Goal: Information Seeking & Learning: Learn about a topic

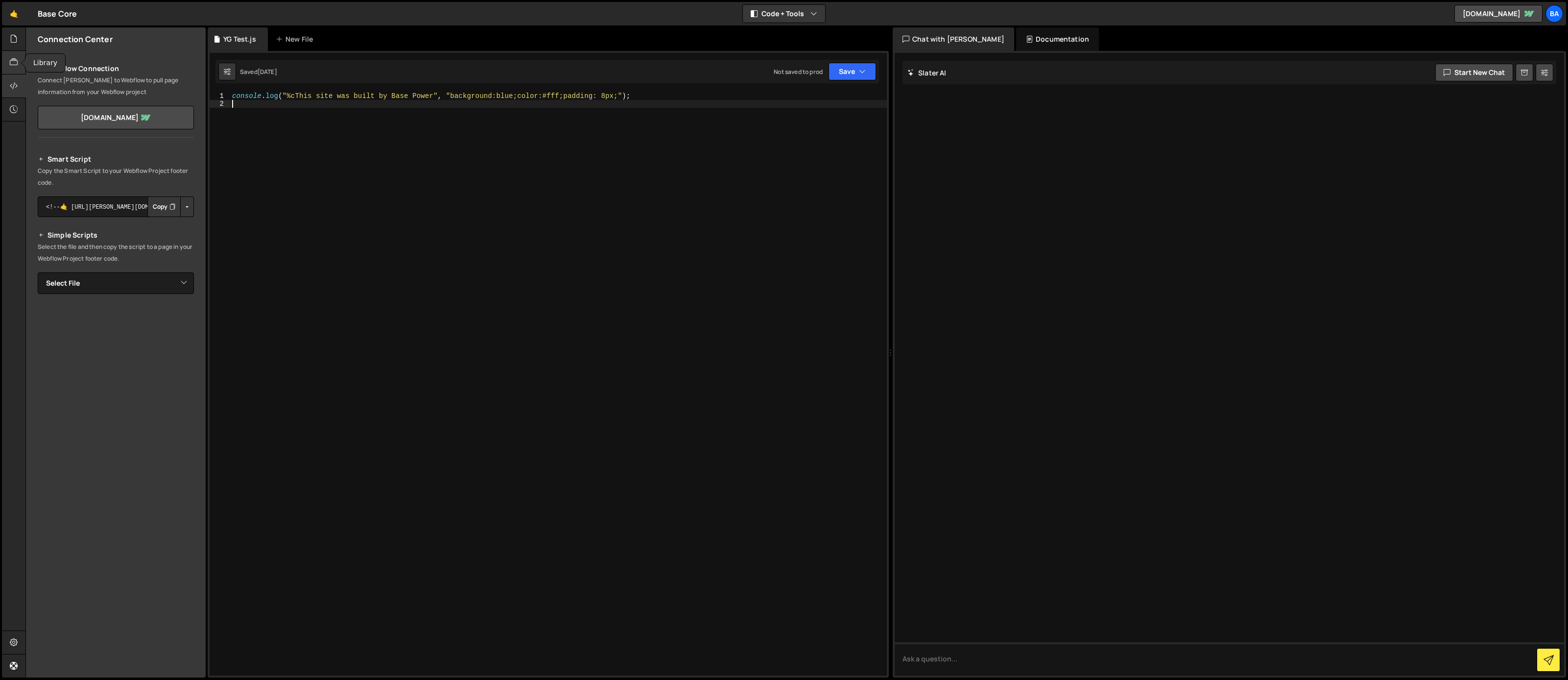
click at [13, 58] on icon at bounding box center [13, 62] width 8 height 11
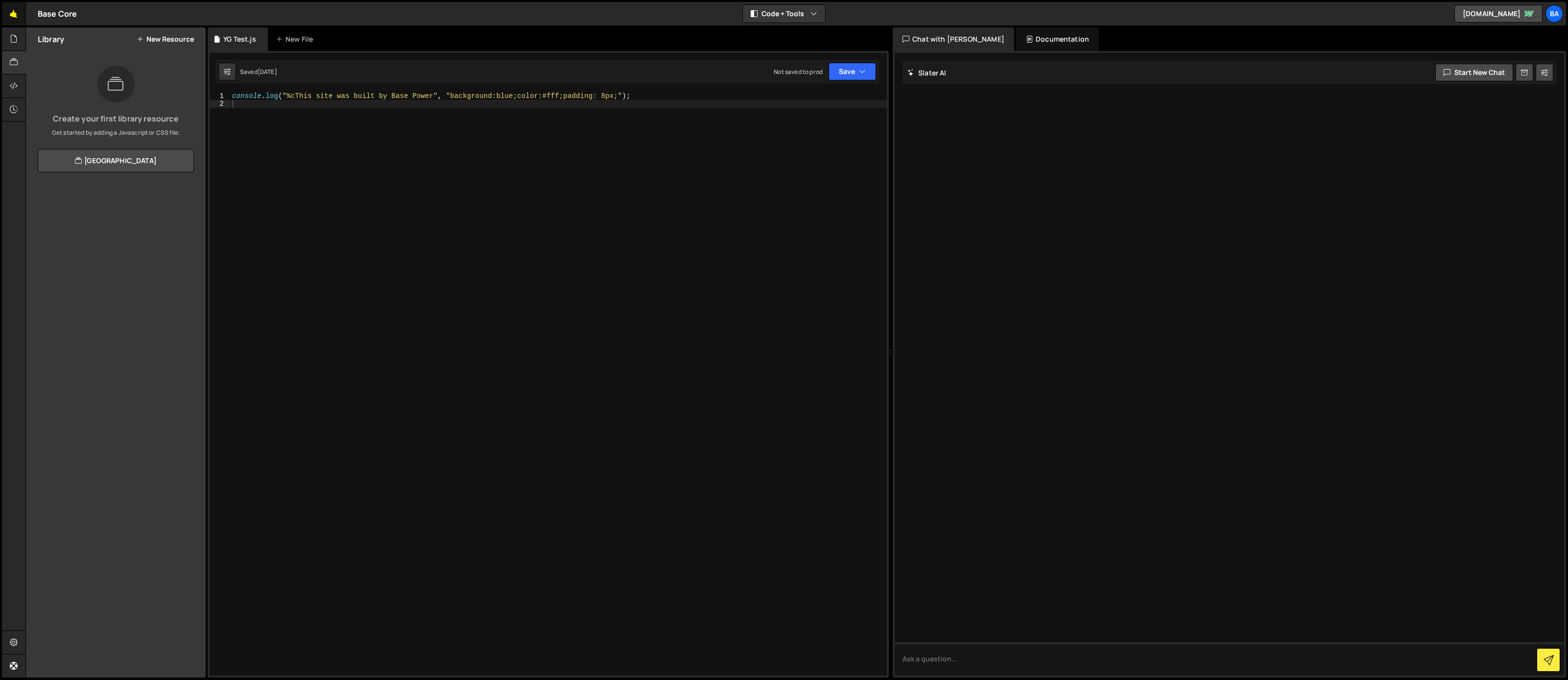
click at [11, 13] on link "🤙" at bounding box center [13, 13] width 24 height 23
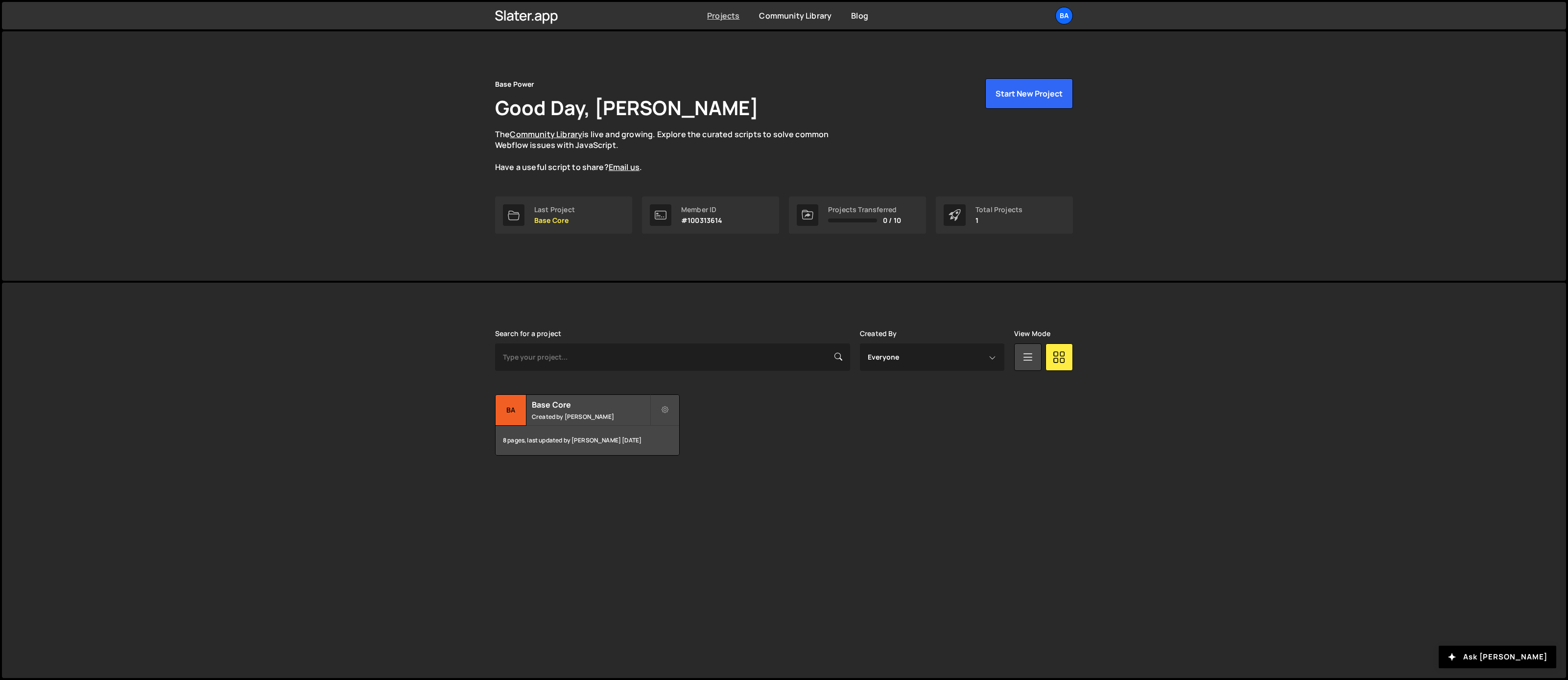
click at [733, 20] on link "Projects" at bounding box center [724, 15] width 33 height 11
click at [986, 360] on select "Everyone Yash Godiwala Sam Comstock" at bounding box center [933, 357] width 144 height 28
select select "6692"
click at [860, 343] on select "Everyone Yash Godiwala Sam Comstock" at bounding box center [933, 357] width 144 height 28
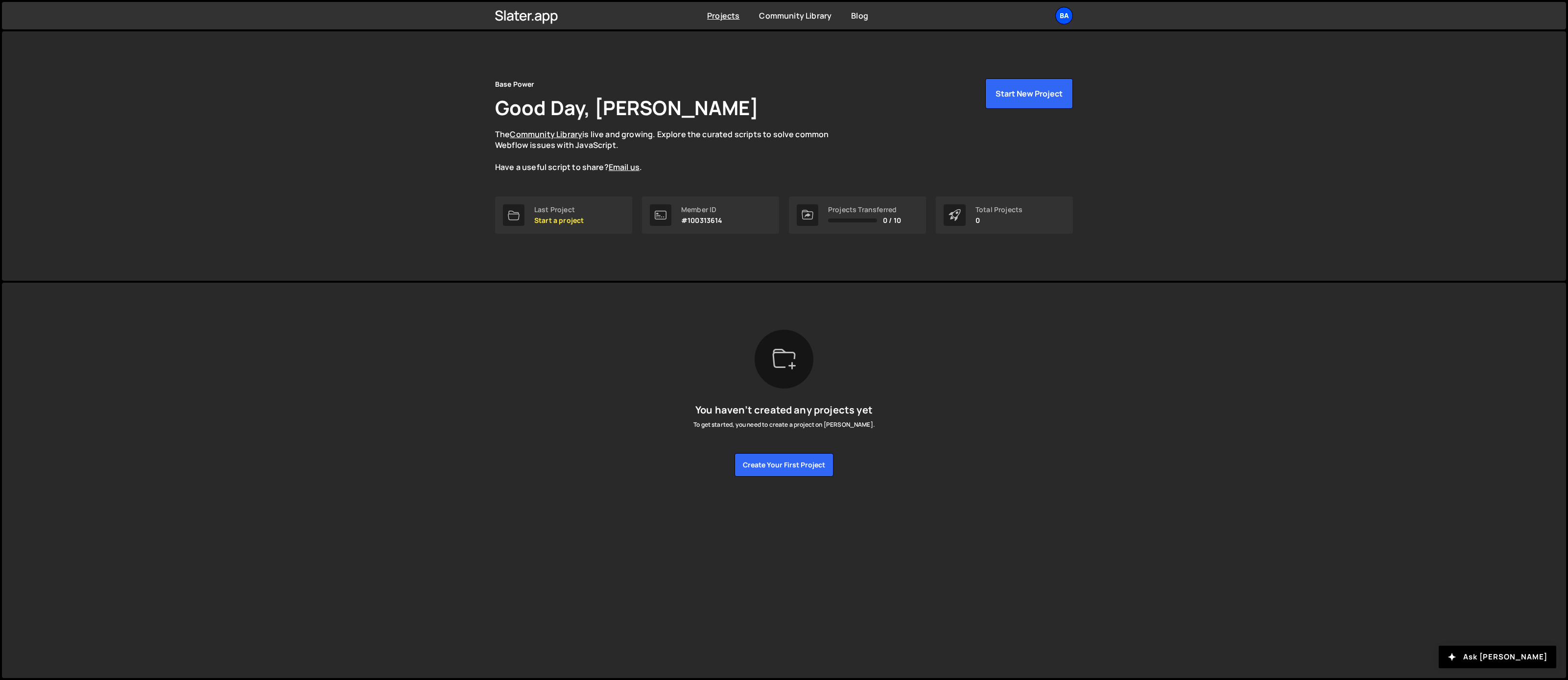
click at [1064, 16] on div "Ba" at bounding box center [1064, 15] width 17 height 17
click at [1011, 50] on link "Your Teams" at bounding box center [1011, 58] width 121 height 17
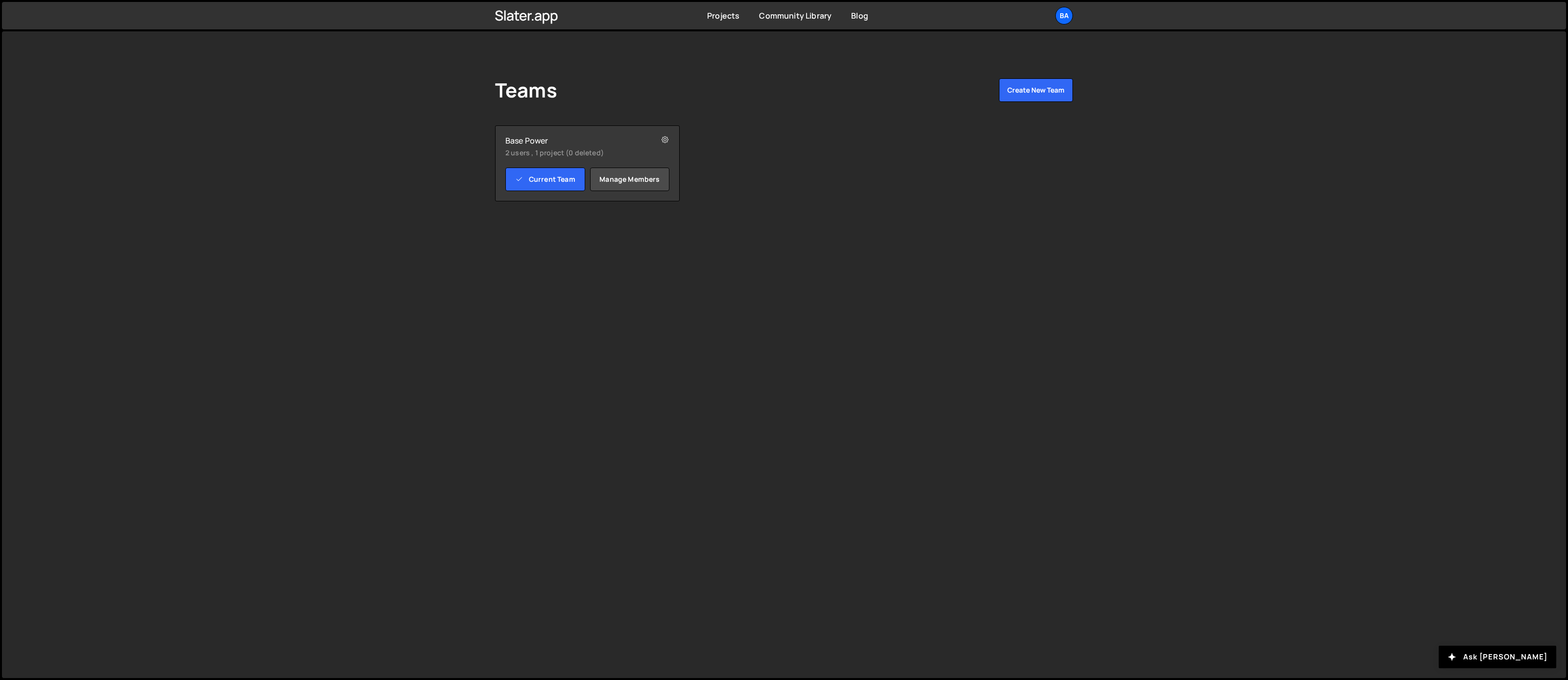
click at [541, 156] on small "2 users , 1 project (0 deleted)" at bounding box center [573, 153] width 135 height 10
click at [551, 182] on link "Current Team" at bounding box center [545, 179] width 80 height 23
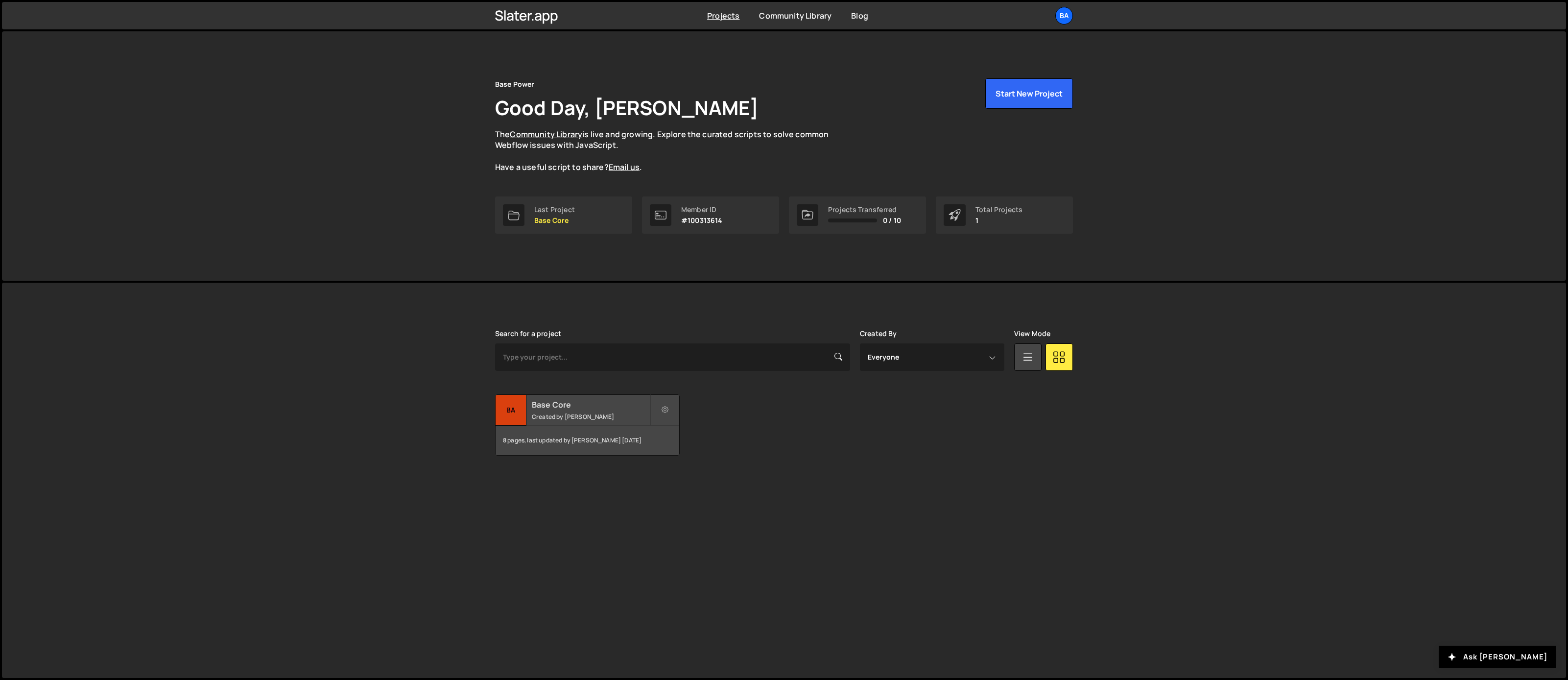
click at [539, 408] on h2 "Base Core" at bounding box center [590, 404] width 118 height 11
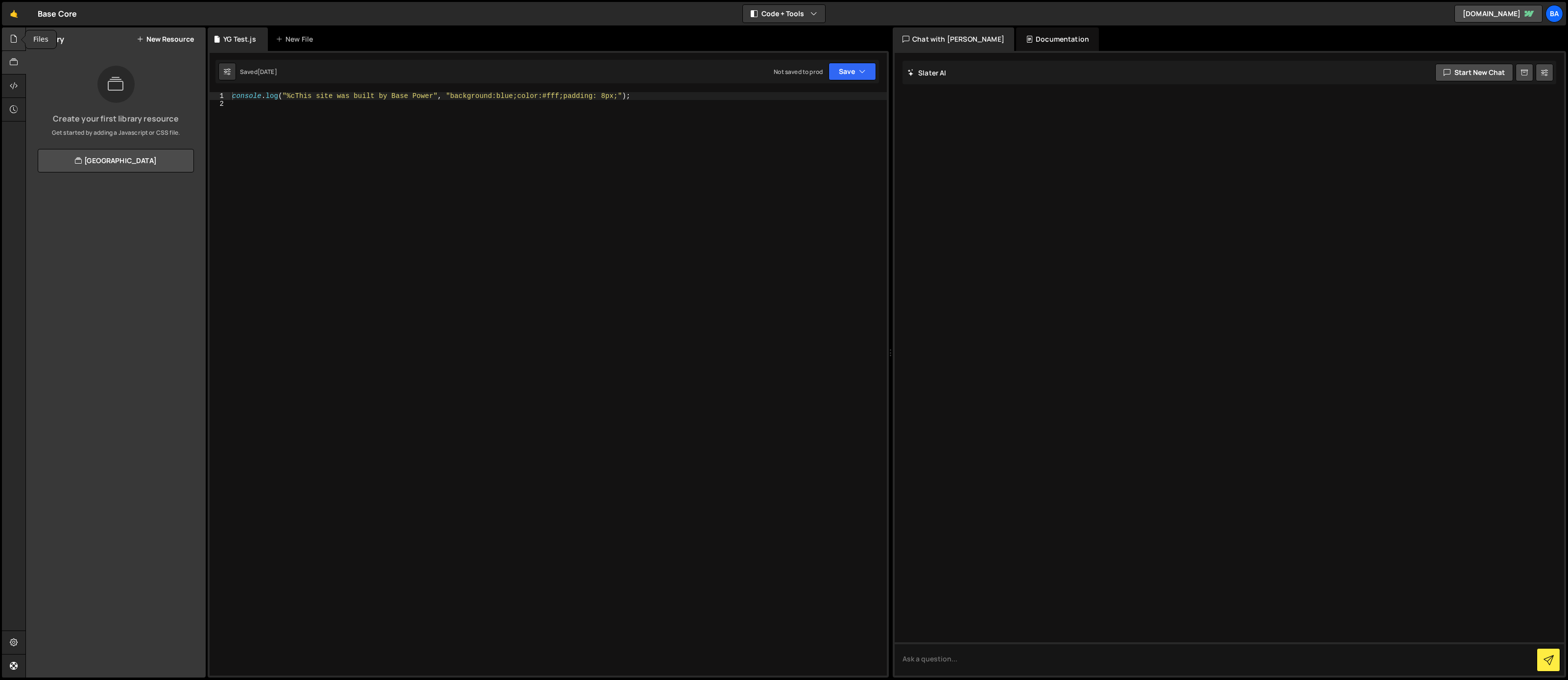
click at [14, 43] on icon at bounding box center [13, 38] width 8 height 11
click at [12, 92] on div at bounding box center [13, 86] width 24 height 23
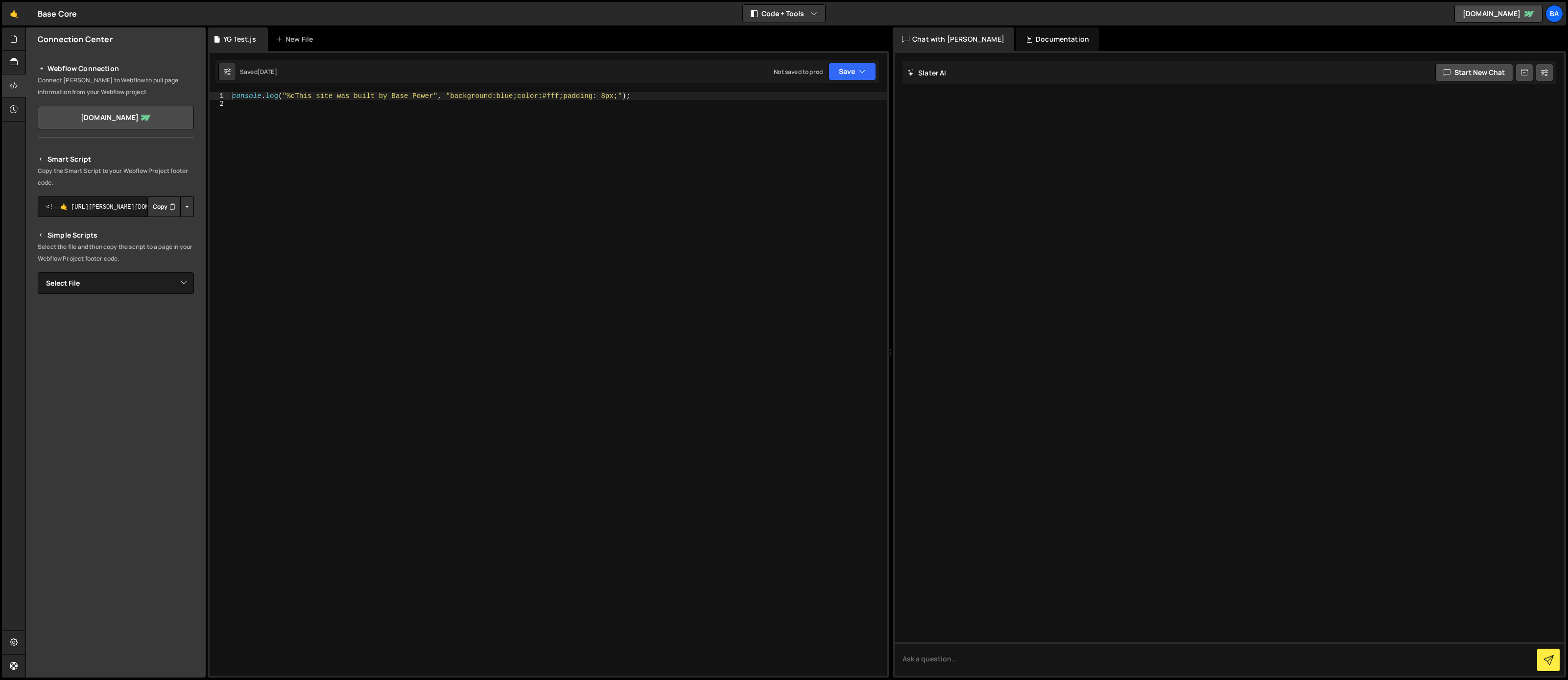
drag, startPoint x: 208, startPoint y: 207, endPoint x: 278, endPoint y: 218, distance: 70.9
click at [278, 218] on div "1 2 console . log ( "%cThis site was built by Base Power" , "background:blue;co…" at bounding box center [548, 365] width 682 height 627
click at [12, 45] on div at bounding box center [13, 39] width 24 height 23
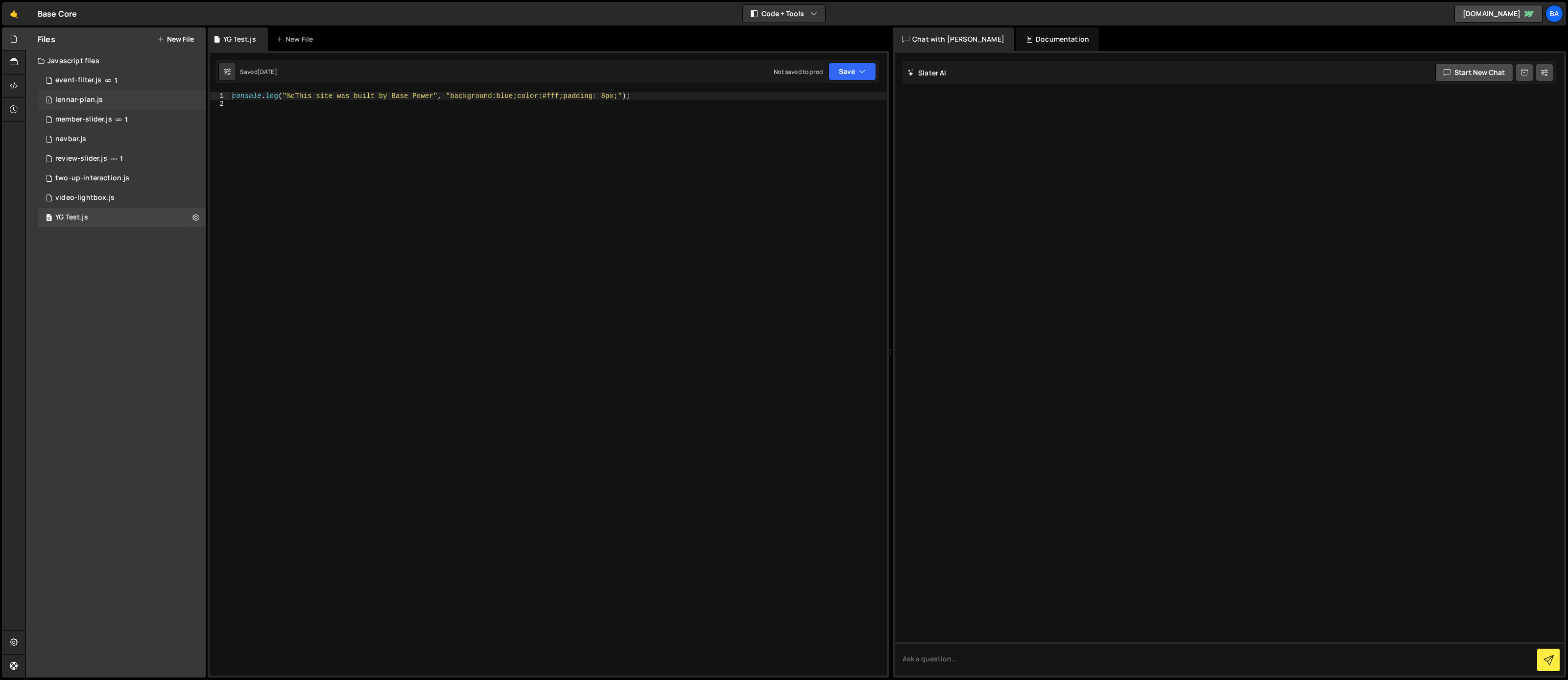
click at [136, 101] on div "1 lennar-plan.js 0" at bounding box center [121, 100] width 168 height 19
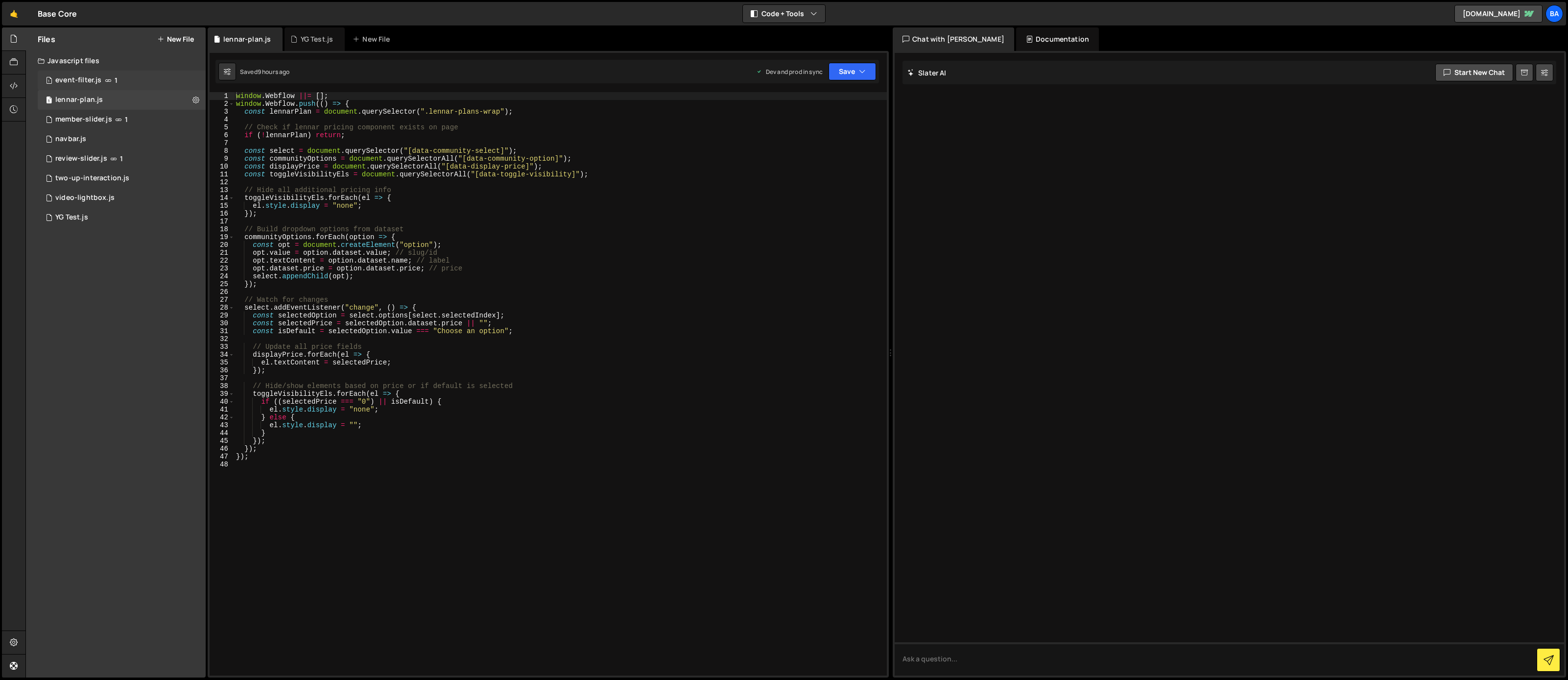
click at [109, 81] on icon at bounding box center [108, 80] width 7 height 8
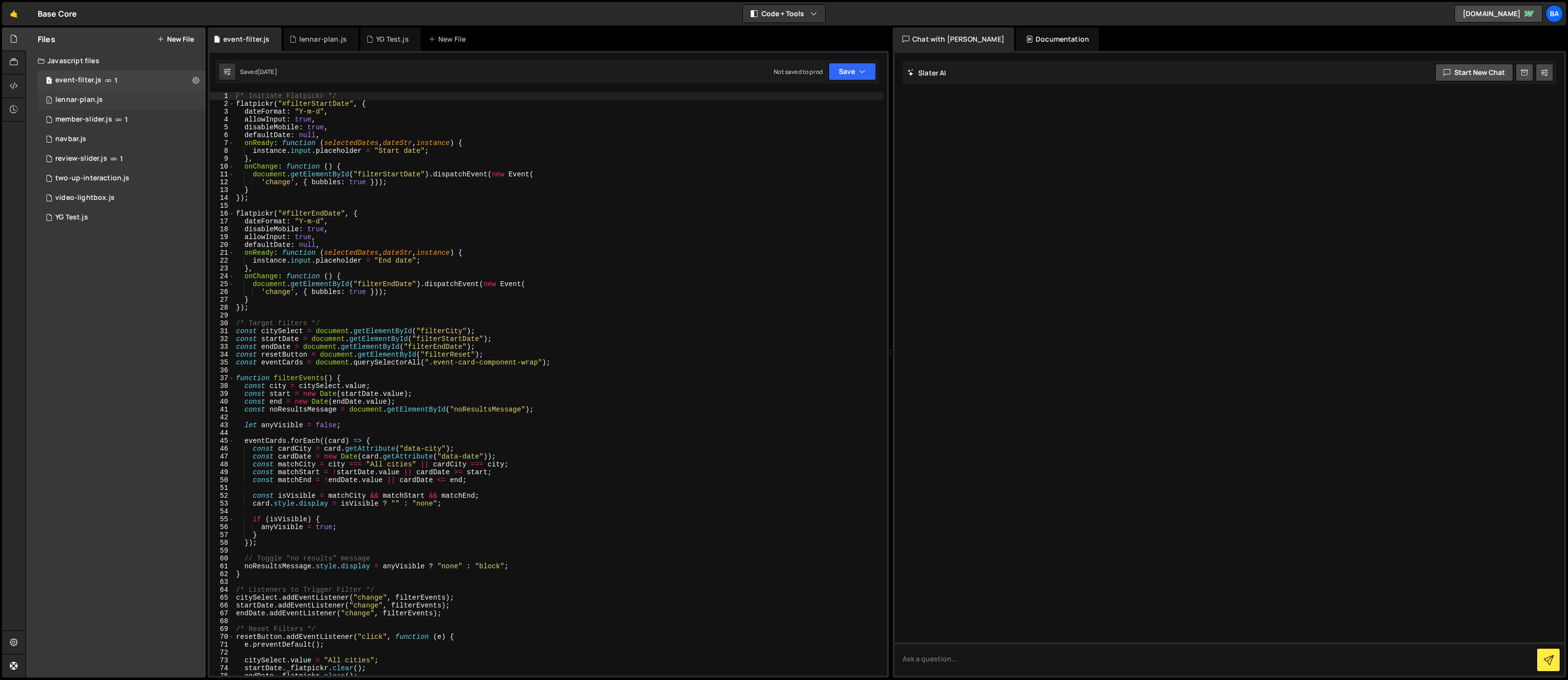
click at [100, 108] on div "1 lennar-plan.js 0" at bounding box center [121, 100] width 168 height 19
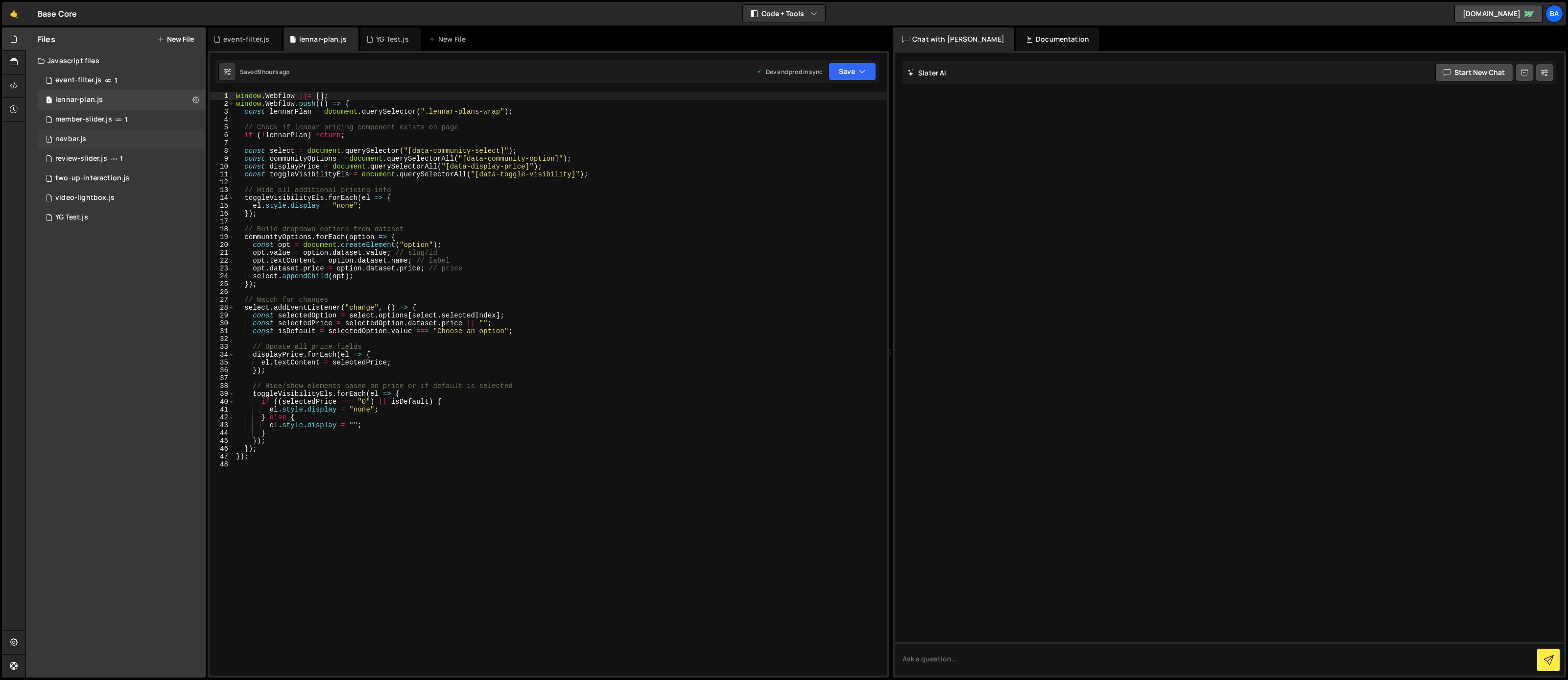
click at [106, 129] on div "1 navbar.js 0" at bounding box center [121, 139] width 168 height 19
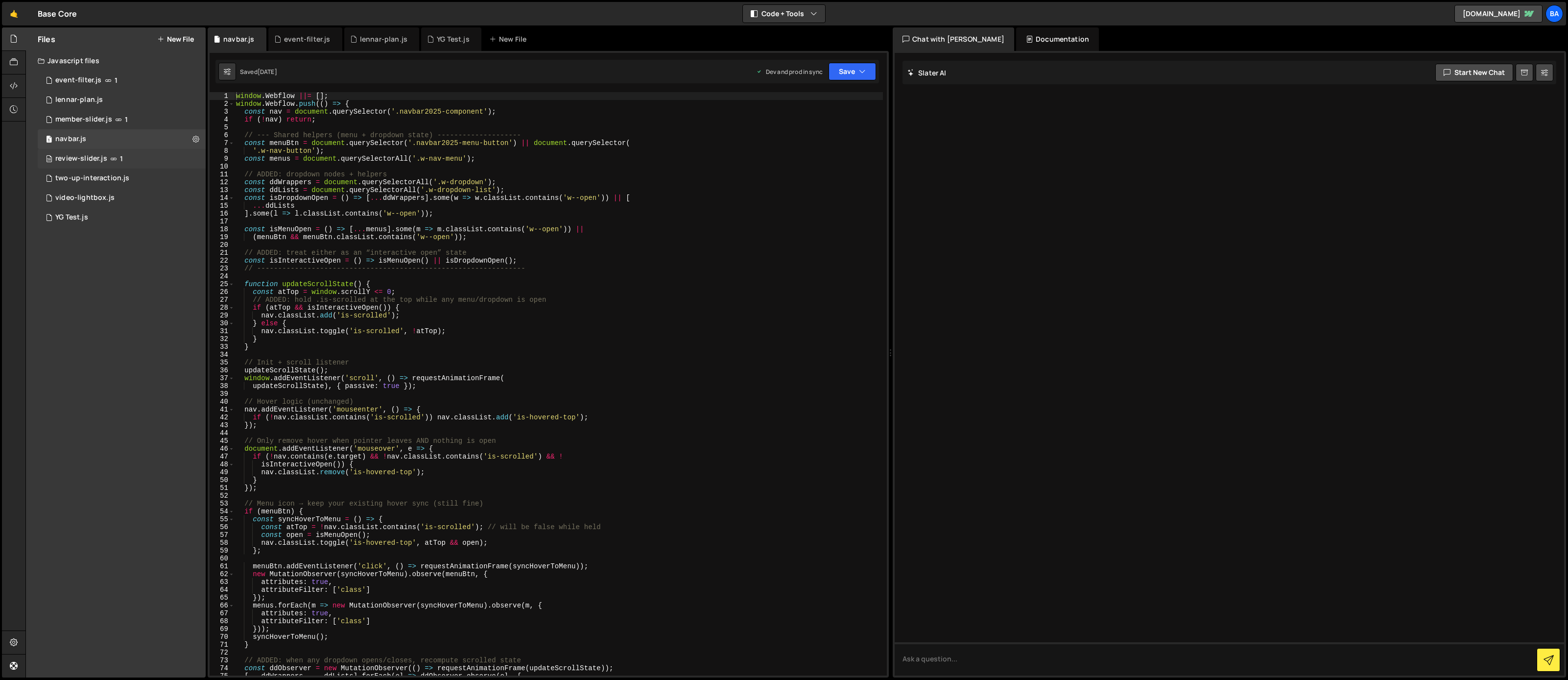
click at [107, 154] on div "38 review-slider.js 1" at bounding box center [121, 159] width 168 height 19
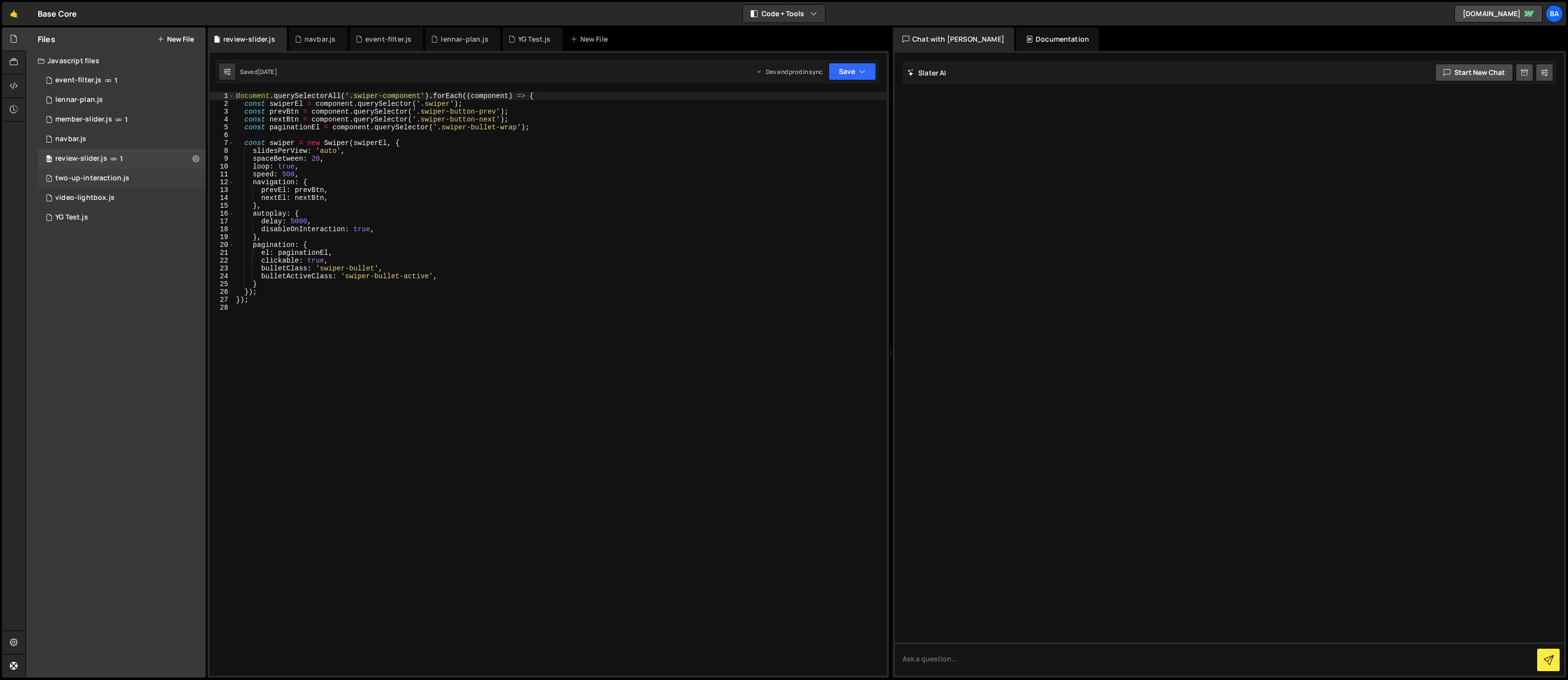
click at [112, 177] on div "two-up-interaction.js" at bounding box center [92, 178] width 74 height 9
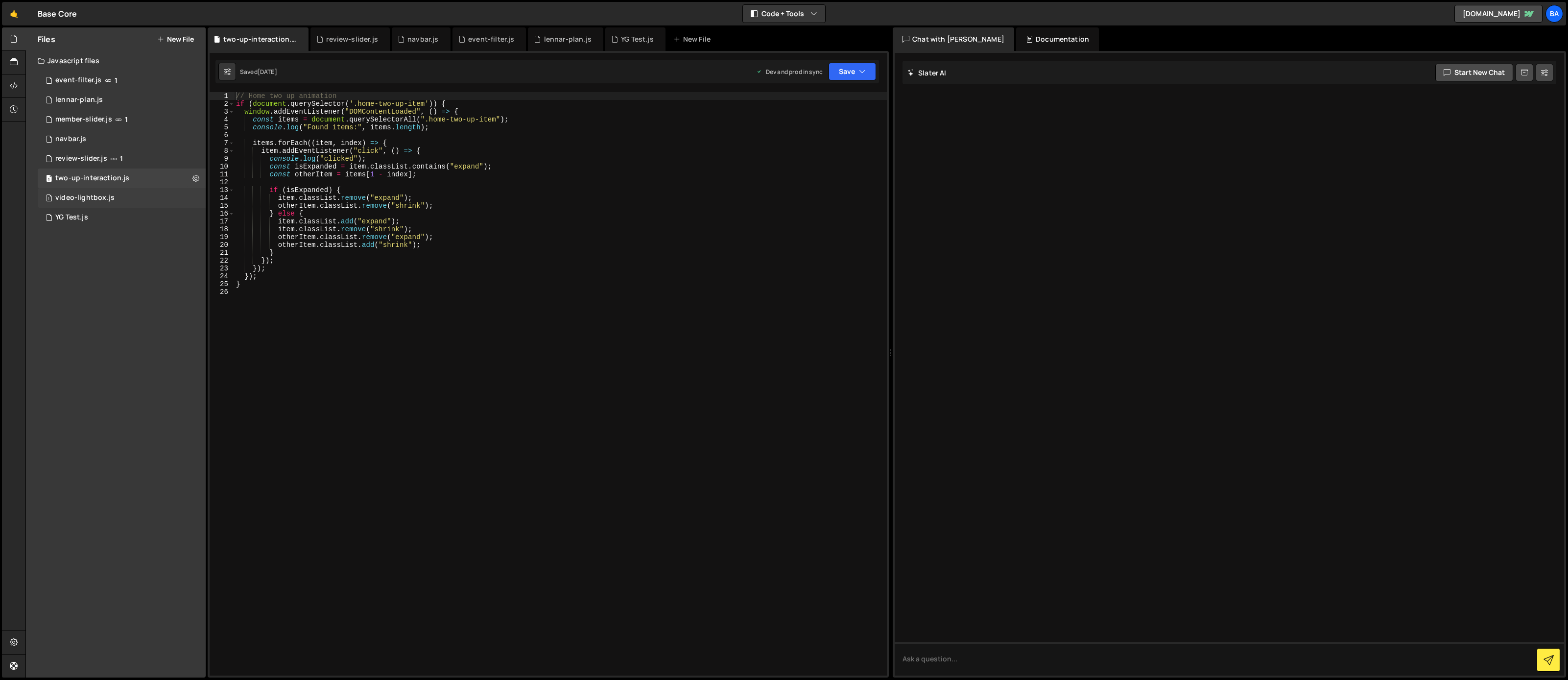
click at [108, 191] on div "1 video-lightbox.js 0" at bounding box center [121, 198] width 168 height 19
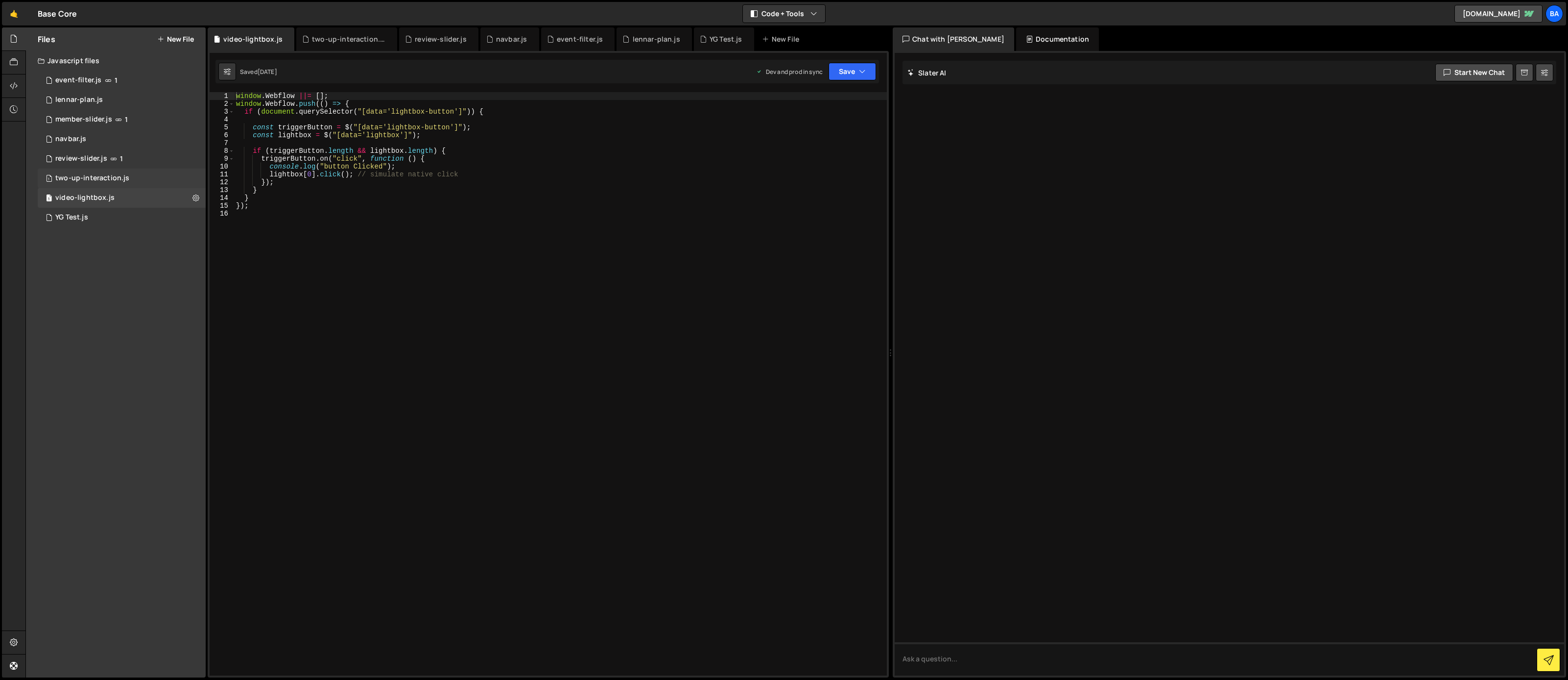
click at [98, 171] on div "1 two-up-interaction.js 0" at bounding box center [121, 178] width 168 height 19
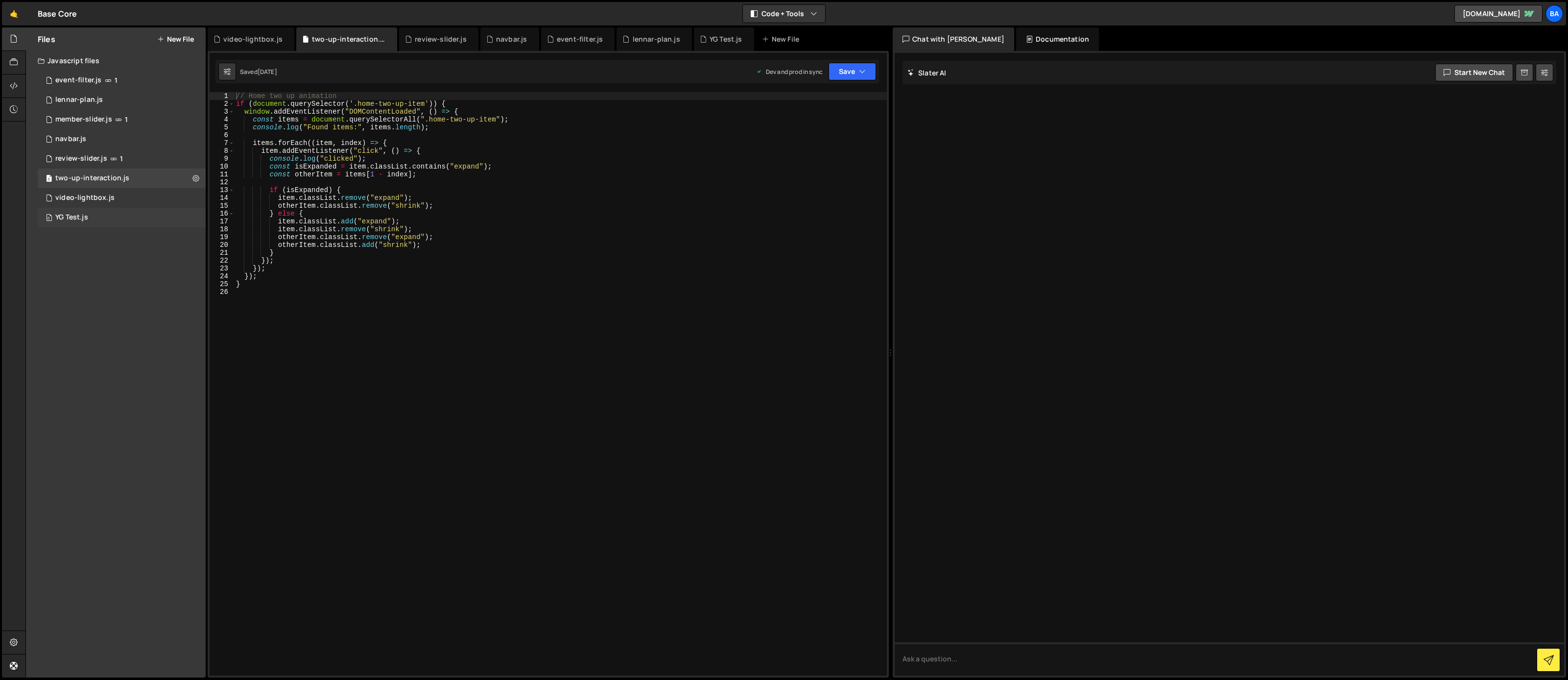
click at [102, 221] on div "0 YG Test.js 0" at bounding box center [121, 217] width 168 height 19
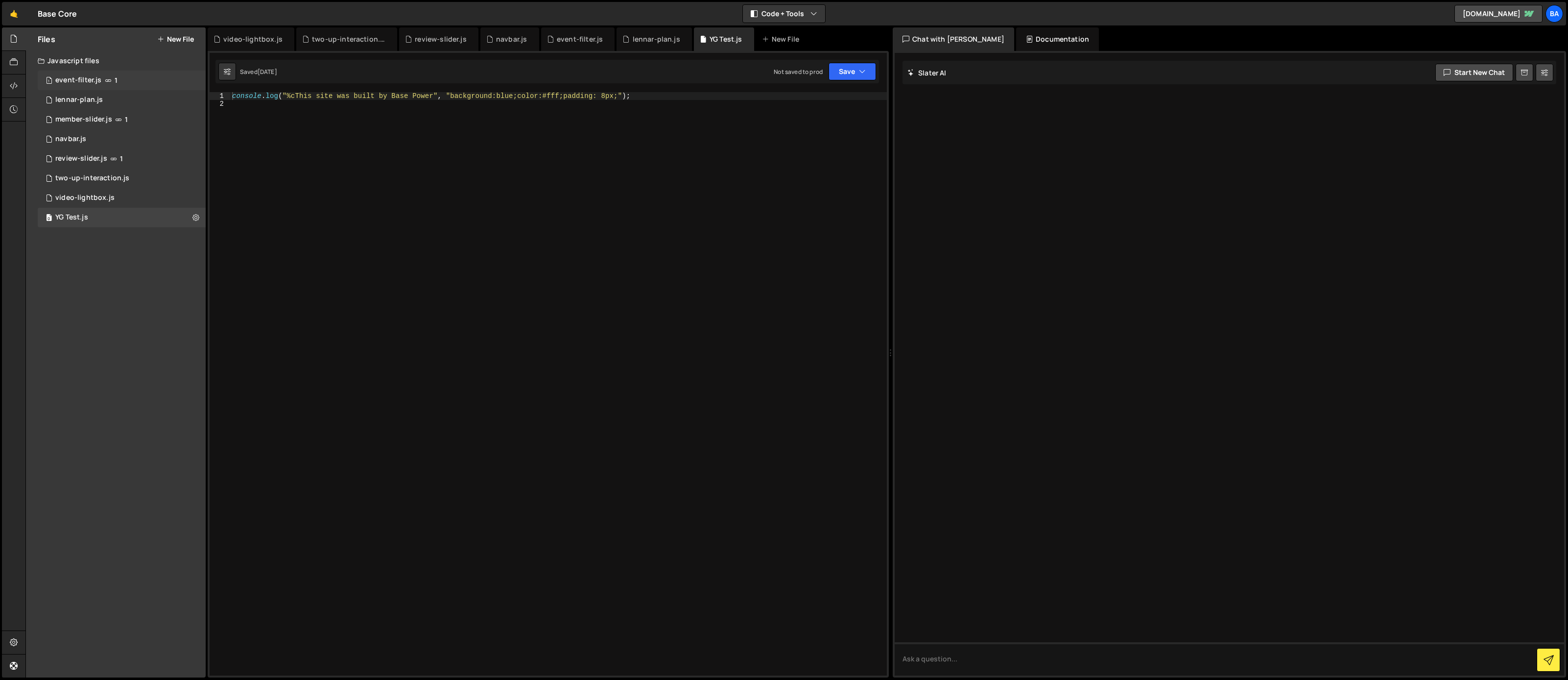
click at [95, 83] on div "event-filter.js" at bounding box center [79, 80] width 46 height 9
